Goal: Task Accomplishment & Management: Manage account settings

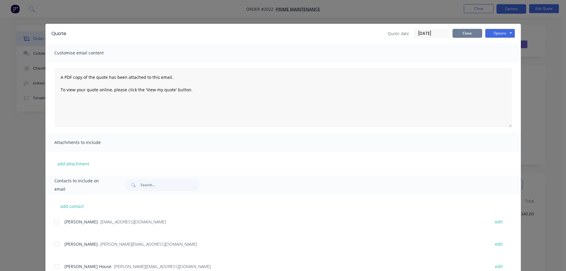
click at [467, 30] on button "Close" at bounding box center [468, 33] width 30 height 9
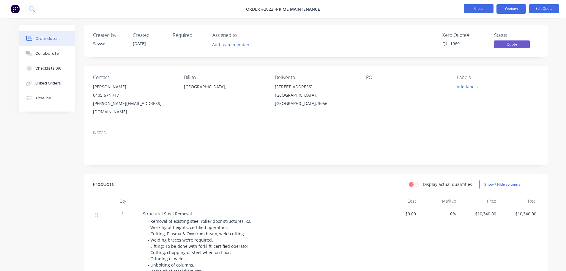
click at [466, 10] on button "Close" at bounding box center [479, 8] width 30 height 9
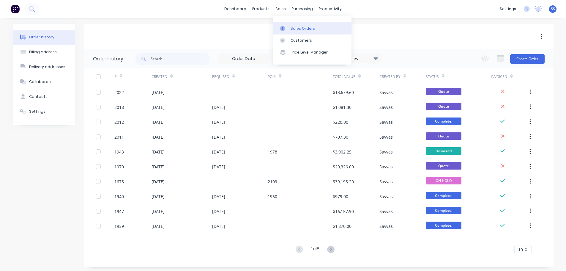
click at [294, 24] on link "Sales Orders" at bounding box center [312, 28] width 79 height 12
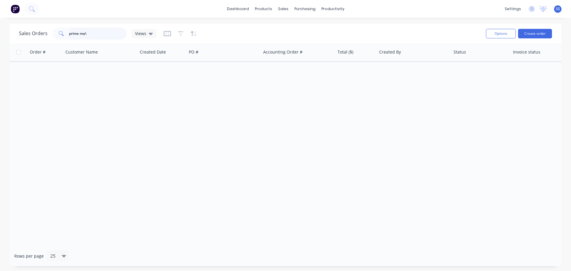
click at [108, 32] on input "prime ma\" at bounding box center [98, 34] width 58 height 12
type input "prime"
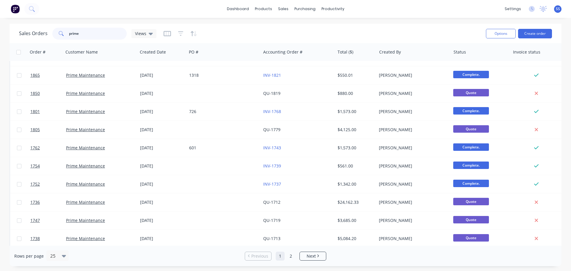
scroll to position [238, 0]
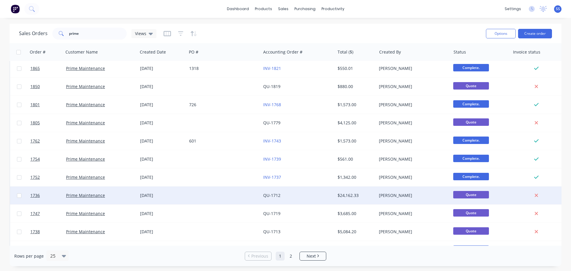
click at [326, 188] on div "QU-1712" at bounding box center [298, 195] width 74 height 18
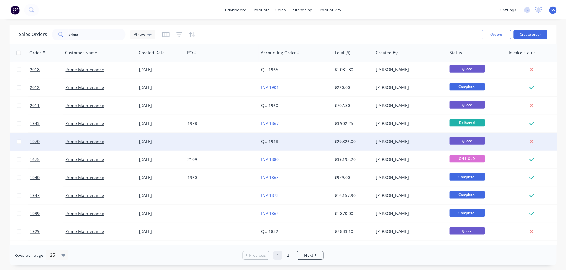
scroll to position [30, 0]
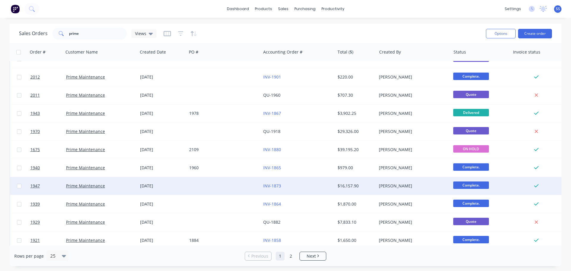
click at [239, 190] on div at bounding box center [224, 186] width 74 height 18
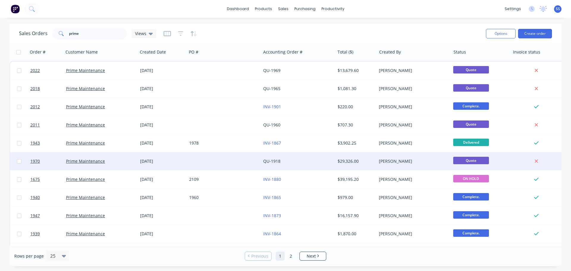
click at [301, 158] on div "QU-1918" at bounding box center [296, 161] width 66 height 6
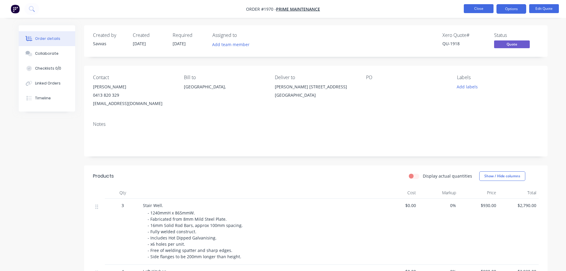
click at [469, 12] on button "Close" at bounding box center [479, 8] width 30 height 9
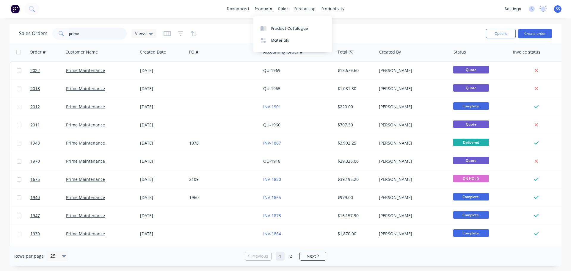
click at [102, 37] on input "prime" at bounding box center [98, 34] width 58 height 12
type input "rising"
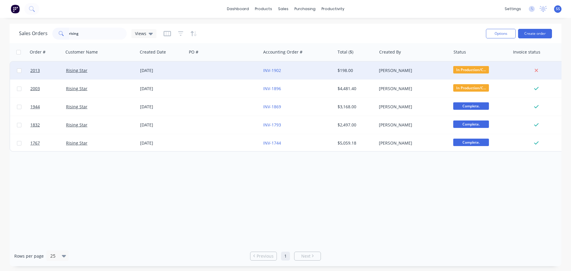
click at [198, 77] on div at bounding box center [224, 71] width 74 height 18
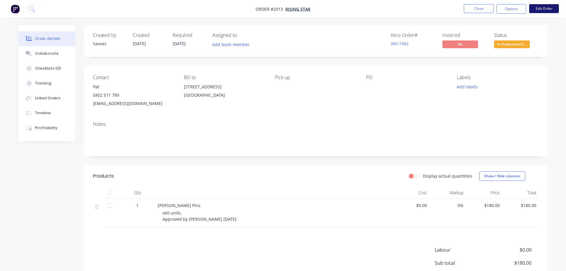
click at [531, 6] on button "Edit Order" at bounding box center [544, 8] width 30 height 9
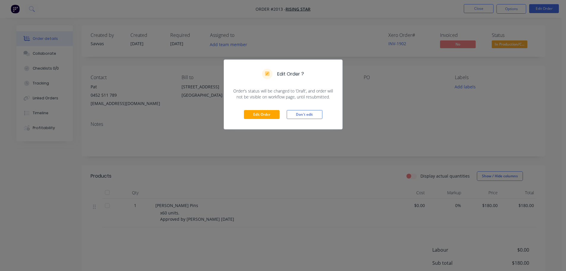
click at [259, 109] on div "Edit Order Don't edit" at bounding box center [283, 114] width 118 height 29
click at [260, 109] on div "Edit Order Don't edit" at bounding box center [283, 114] width 118 height 29
click at [260, 111] on button "Edit Order" at bounding box center [262, 114] width 36 height 9
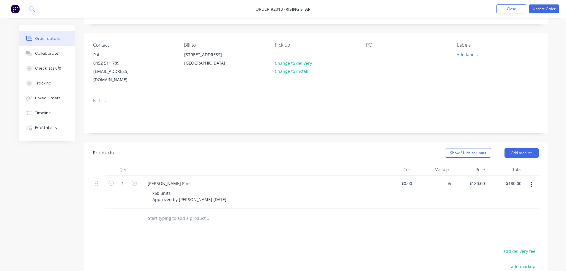
scroll to position [59, 0]
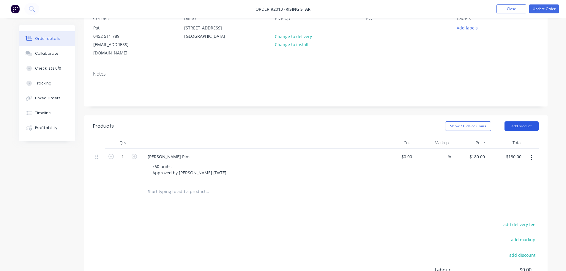
click at [525, 121] on button "Add product" at bounding box center [522, 126] width 34 height 10
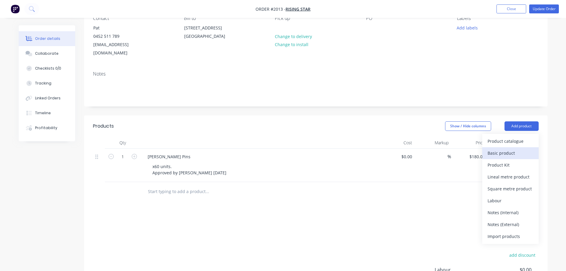
click at [510, 149] on div "Basic product" at bounding box center [511, 153] width 46 height 9
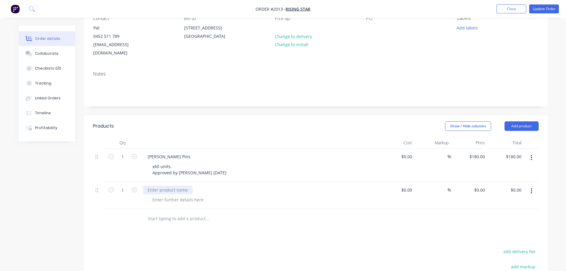
click at [152, 185] on div at bounding box center [168, 189] width 50 height 9
click at [487, 185] on input "0" at bounding box center [484, 189] width 7 height 9
type input "$75.00"
click at [386, 215] on div at bounding box center [316, 218] width 446 height 19
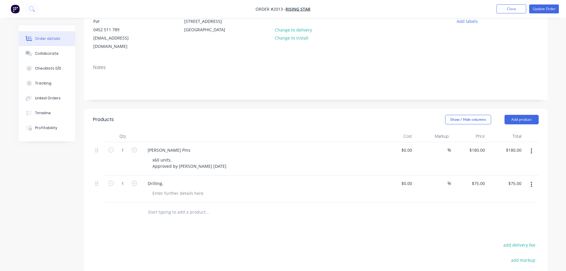
scroll to position [12, 0]
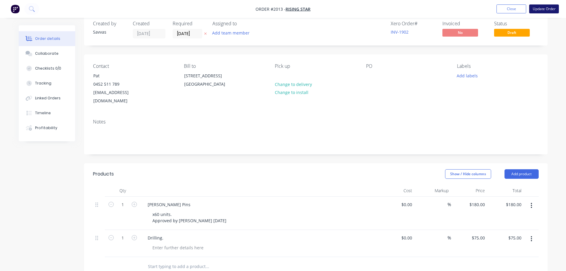
click at [537, 9] on button "Update Order" at bounding box center [544, 8] width 30 height 9
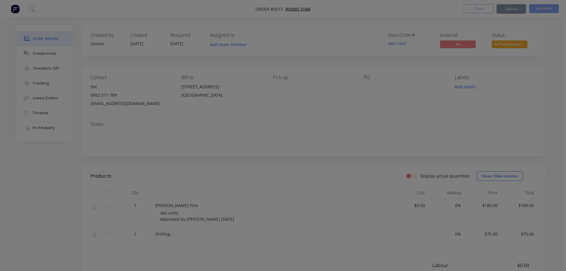
scroll to position [78, 0]
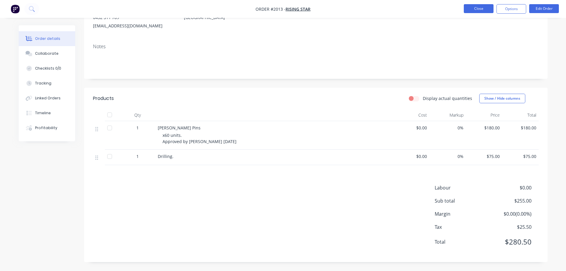
click at [465, 7] on button "Close" at bounding box center [479, 8] width 30 height 9
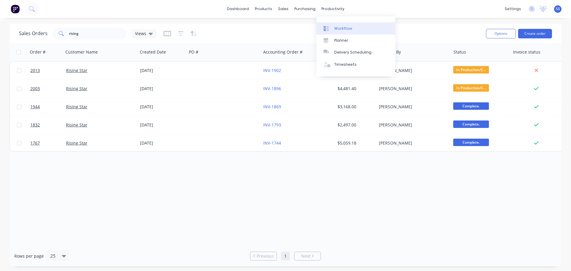
click at [329, 22] on div "Workflow Planner Delivery Scheduling Timesheets" at bounding box center [355, 46] width 79 height 60
click at [329, 22] on link "Workflow" at bounding box center [355, 28] width 79 height 12
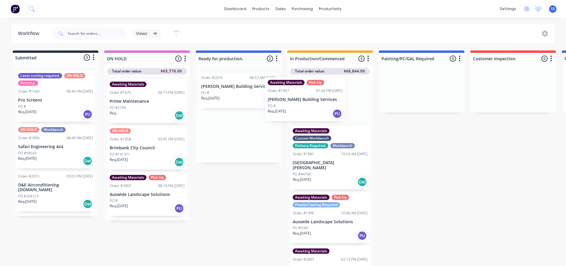
drag, startPoint x: 243, startPoint y: 97, endPoint x: 313, endPoint y: 103, distance: 70.6
click at [313, 103] on div "Submitted 3 Status colour #273444 hex #273444 Save Cancel Summaries Total order…" at bounding box center [534, 160] width 1077 height 219
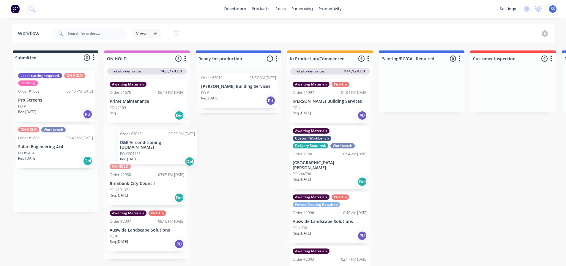
drag, startPoint x: 46, startPoint y: 192, endPoint x: 150, endPoint y: 149, distance: 111.9
click at [150, 149] on div "Submitted 3 Status colour #273444 hex #273444 Save Cancel Summaries Total order…" at bounding box center [534, 160] width 1077 height 219
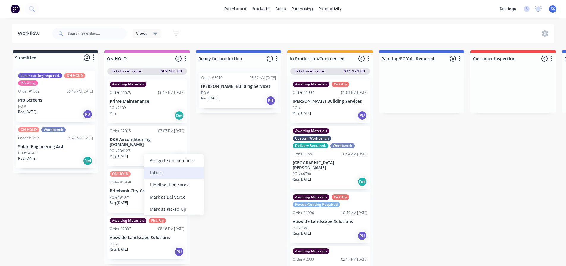
click at [189, 175] on div "Labels" at bounding box center [174, 173] width 60 height 12
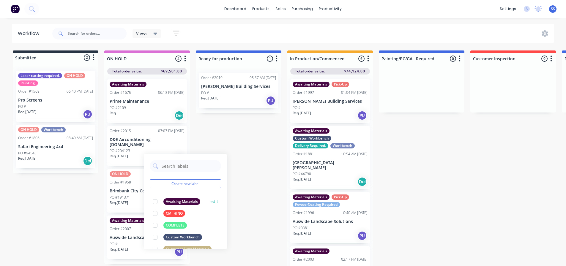
click at [157, 200] on div at bounding box center [155, 202] width 12 height 12
click at [224, 142] on div "Submitted 2 Status colour #273444 hex #273444 Save Cancel Summaries Total order…" at bounding box center [534, 160] width 1077 height 219
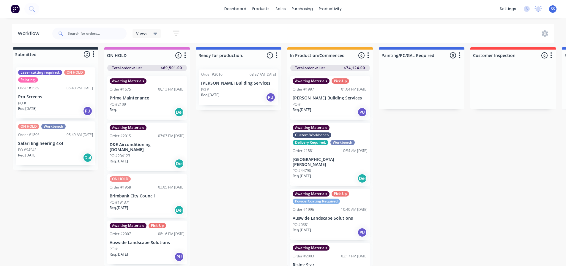
scroll to position [8, 0]
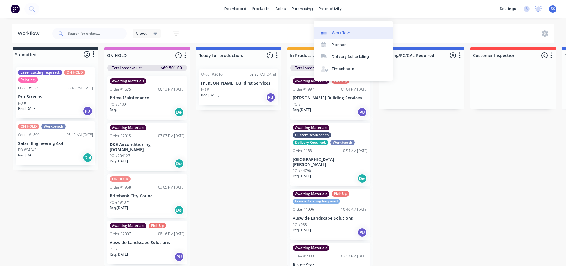
click at [339, 31] on link "Workflow" at bounding box center [353, 33] width 79 height 12
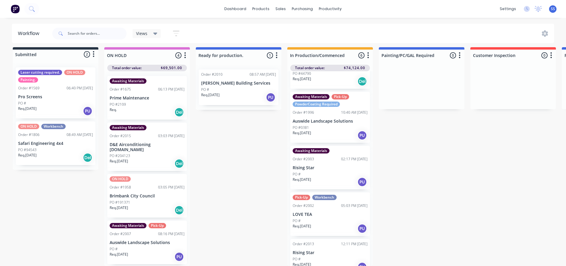
scroll to position [101, 0]
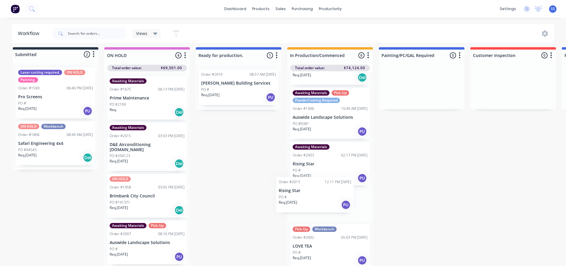
drag, startPoint x: 345, startPoint y: 242, endPoint x: 331, endPoint y: 190, distance: 53.9
click at [331, 190] on div "Awaiting Materials Pick-Up Order #1997 01:04 PM [DATE] [PERSON_NAME] Building S…" at bounding box center [330, 168] width 86 height 195
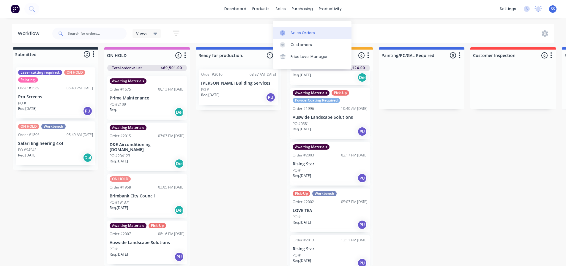
click at [291, 27] on link "Sales Orders" at bounding box center [312, 33] width 79 height 12
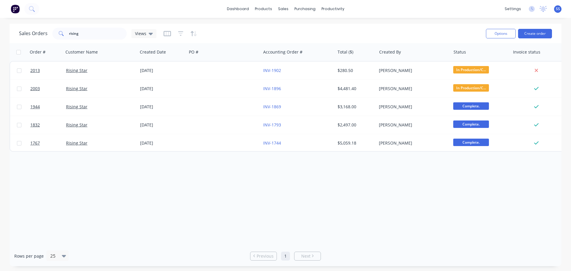
click at [102, 40] on div "Sales Orders rising Views" at bounding box center [250, 33] width 462 height 15
click at [101, 35] on input "rising" at bounding box center [98, 34] width 58 height 12
type input "r"
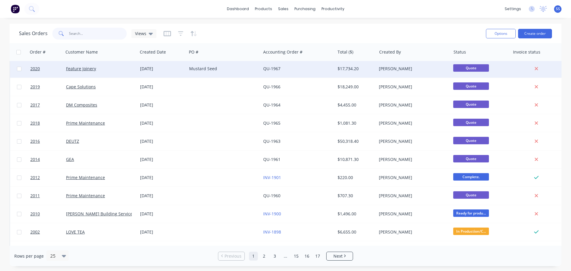
scroll to position [89, 0]
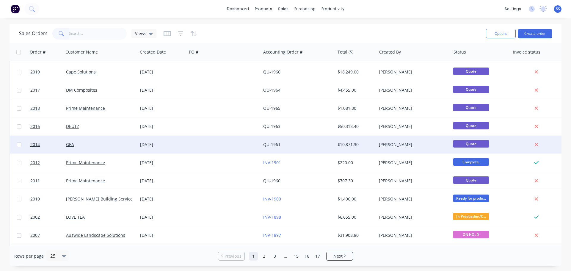
click at [186, 141] on div "[DATE]" at bounding box center [162, 145] width 49 height 18
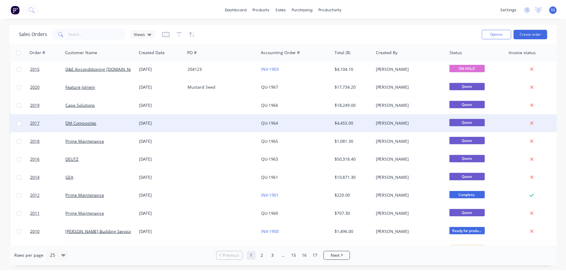
scroll to position [59, 0]
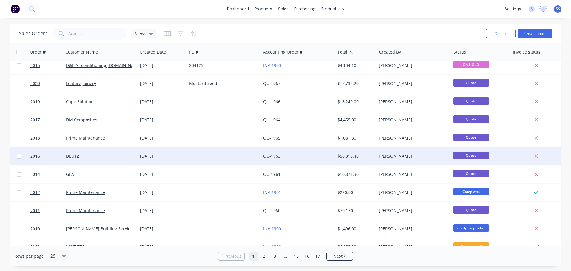
click at [189, 153] on div at bounding box center [224, 156] width 74 height 18
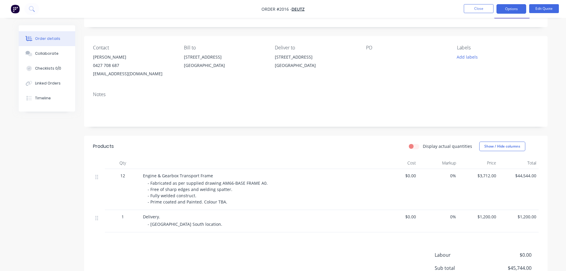
scroll to position [59, 0]
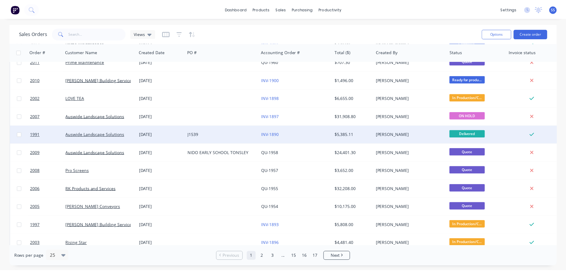
scroll to position [238, 0]
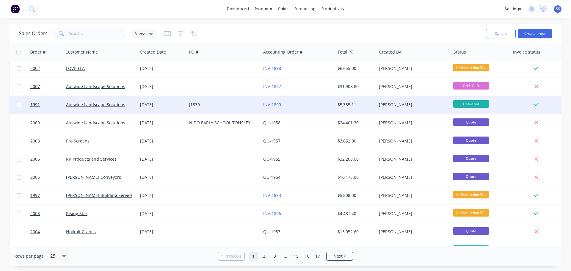
click at [195, 158] on div at bounding box center [224, 159] width 74 height 18
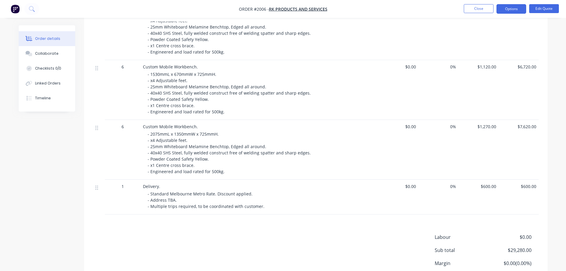
scroll to position [208, 0]
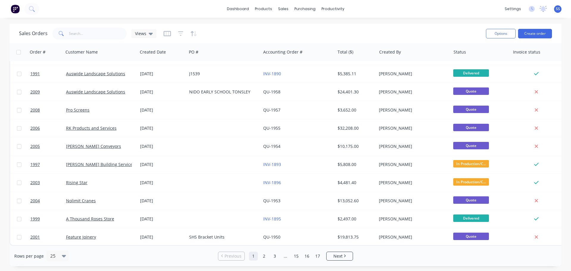
scroll to position [272, 0]
click at [338, 256] on span "Next" at bounding box center [337, 256] width 9 height 6
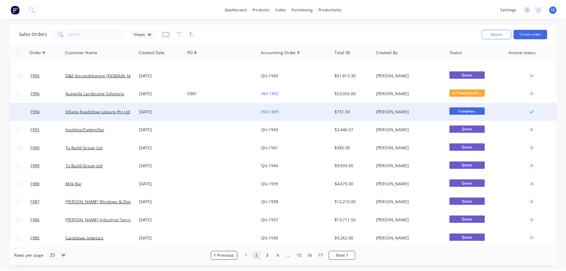
scroll to position [59, 0]
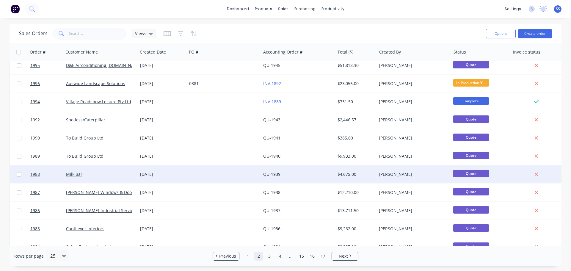
click at [207, 166] on div at bounding box center [224, 174] width 74 height 18
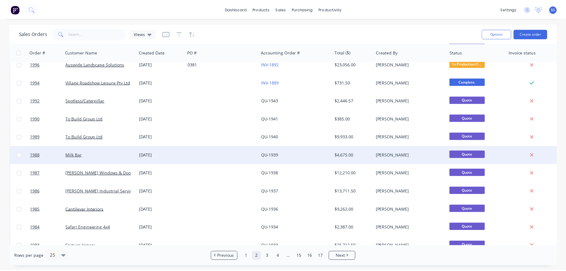
scroll to position [89, 0]
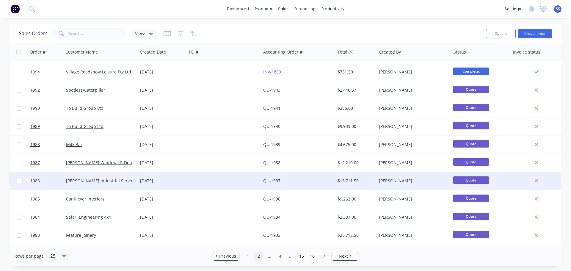
click at [180, 185] on div "[DATE]" at bounding box center [162, 181] width 49 height 18
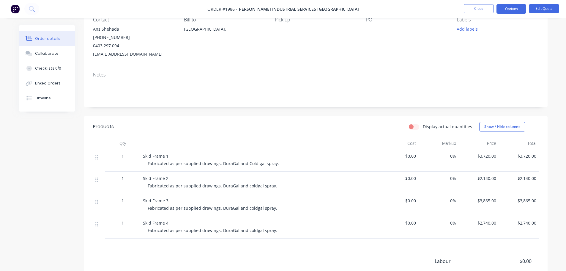
scroll to position [59, 0]
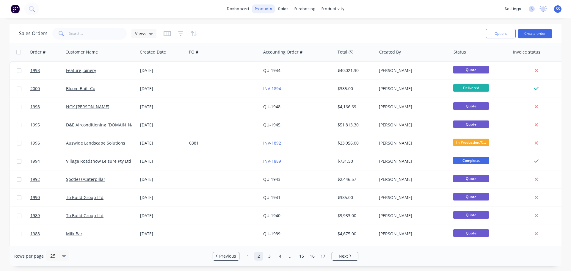
click at [254, 12] on div "products" at bounding box center [263, 8] width 23 height 9
click at [247, 9] on link "dashboard" at bounding box center [238, 8] width 28 height 9
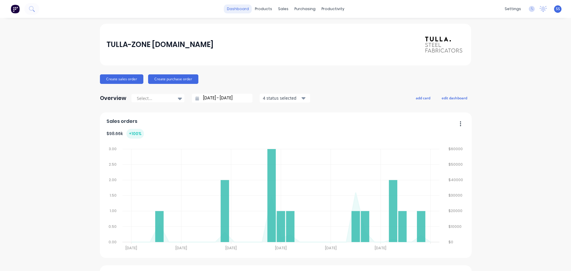
click at [232, 6] on link "dashboard" at bounding box center [238, 8] width 28 height 9
click at [249, 12] on link "dashboard" at bounding box center [238, 8] width 28 height 9
click at [293, 24] on link "Sales Orders" at bounding box center [312, 28] width 79 height 12
